Goal: Task Accomplishment & Management: Check status

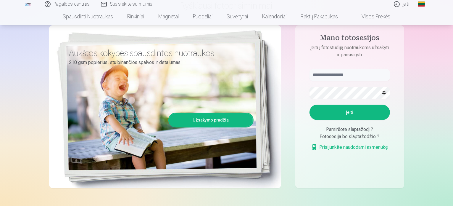
scroll to position [59, 0]
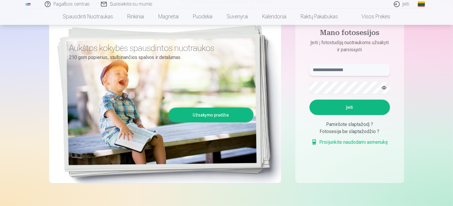
click at [345, 71] on input "text" at bounding box center [350, 70] width 80 height 12
type input "**********"
click at [336, 102] on button "Įeiti" at bounding box center [350, 106] width 80 height 15
click at [365, 108] on button "Įeiti" at bounding box center [350, 106] width 80 height 15
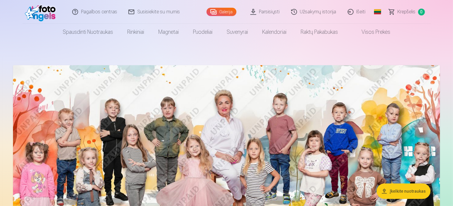
click at [315, 13] on link "Užsakymų istorija" at bounding box center [314, 12] width 57 height 24
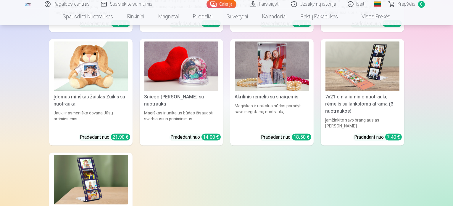
scroll to position [7428, 0]
